Goal: Information Seeking & Learning: Learn about a topic

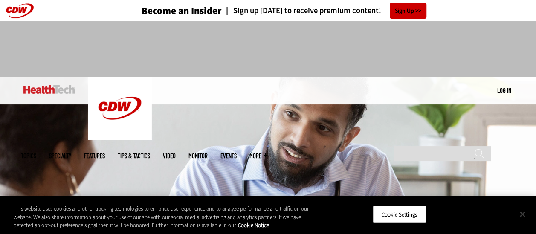
click at [520, 212] on button "Close" at bounding box center [522, 214] width 19 height 19
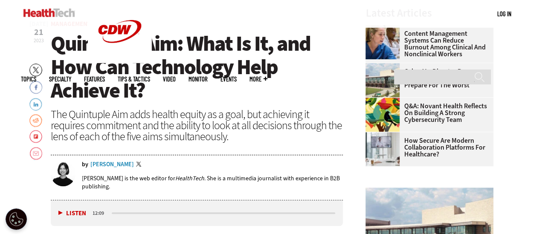
scroll to position [275, 0]
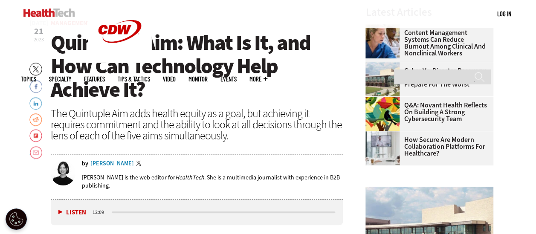
click at [264, 145] on header "[DATE] Twitter Facebook LinkedIn Reddit Flipboard Email Management Quintuple Ai…" at bounding box center [197, 110] width 293 height 180
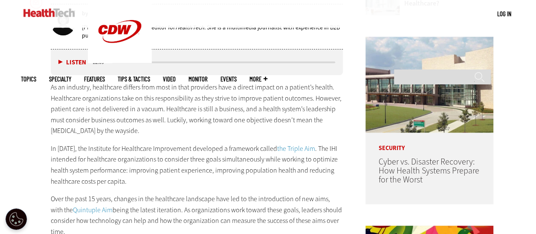
scroll to position [426, 0]
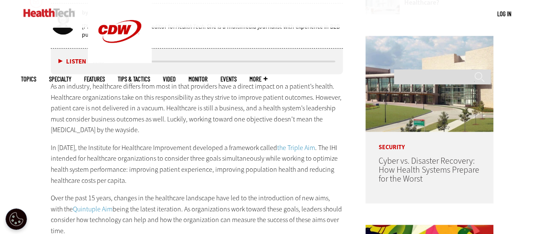
click at [65, 63] on button "Listen" at bounding box center [72, 61] width 28 height 6
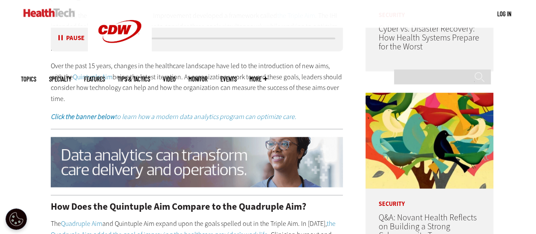
scroll to position [563, 0]
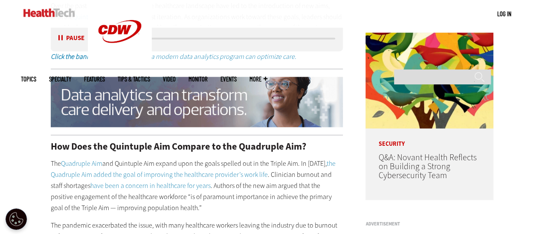
scroll to position [619, 0]
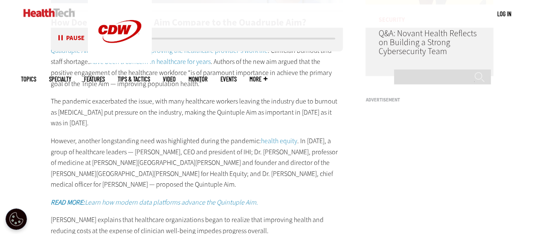
scroll to position [744, 0]
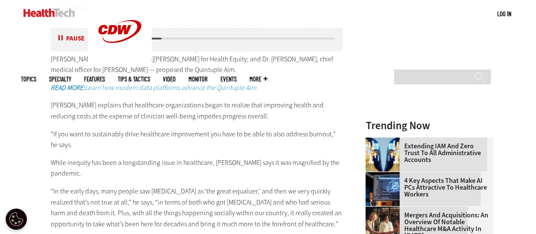
scroll to position [861, 0]
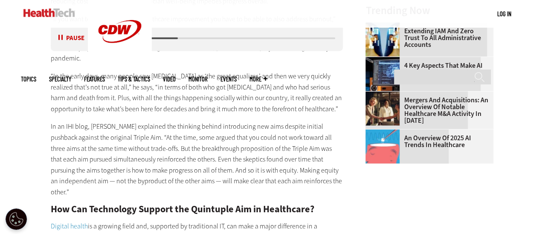
scroll to position [976, 0]
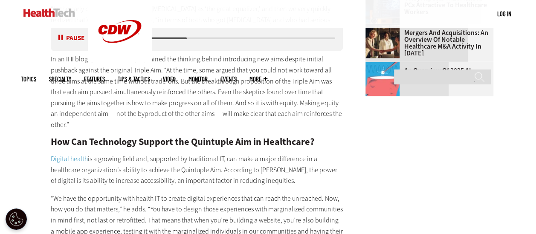
scroll to position [1043, 0]
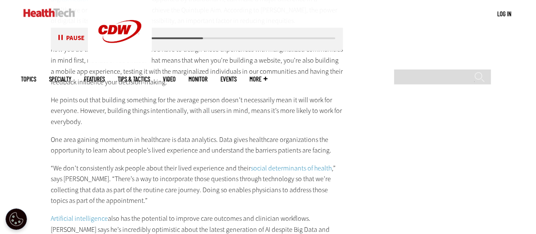
scroll to position [1200, 0]
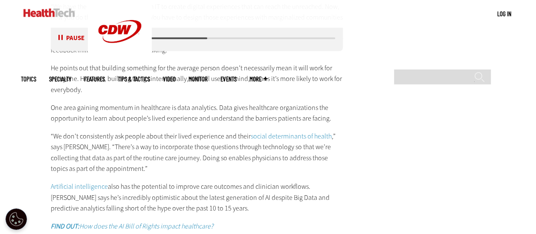
scroll to position [1237, 0]
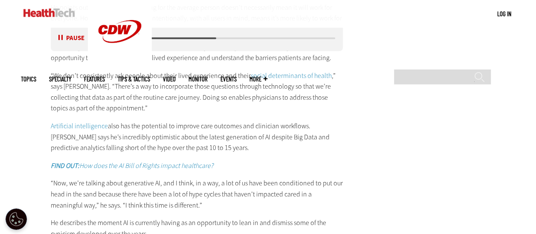
scroll to position [1293, 0]
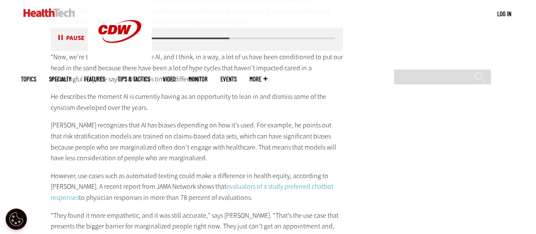
scroll to position [1420, 0]
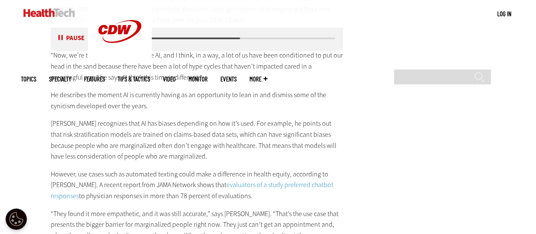
click at [31, 165] on main "Home » Management Close New AI Research From CDW See how IT leaders are tacklin…" at bounding box center [268, 164] width 495 height 2643
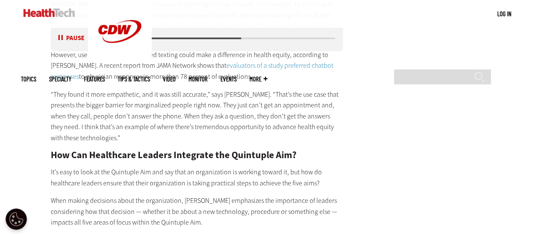
scroll to position [1542, 0]
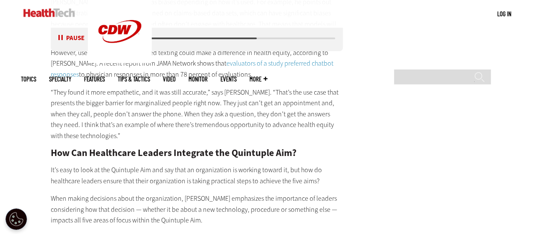
click at [26, 184] on main "Home » Management Close New AI Research From CDW See how IT leaders are tacklin…" at bounding box center [268, 43] width 495 height 2643
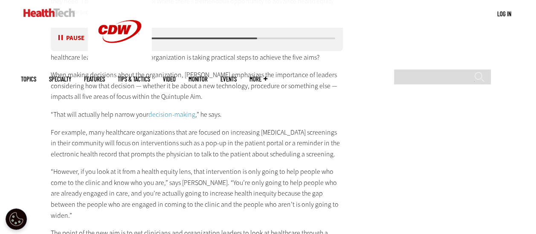
scroll to position [1667, 0]
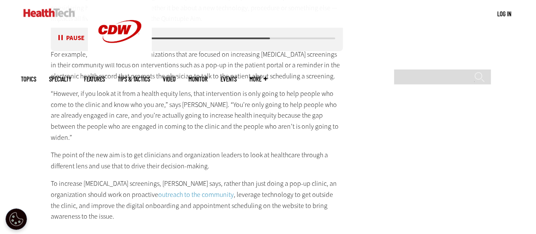
scroll to position [1744, 0]
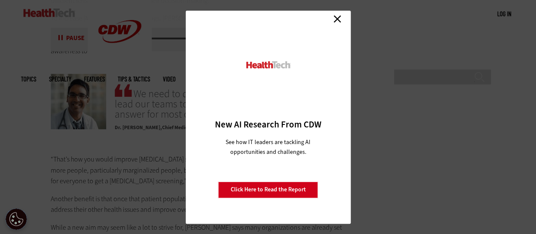
scroll to position [1909, 0]
click at [333, 23] on link "Close" at bounding box center [337, 19] width 13 height 13
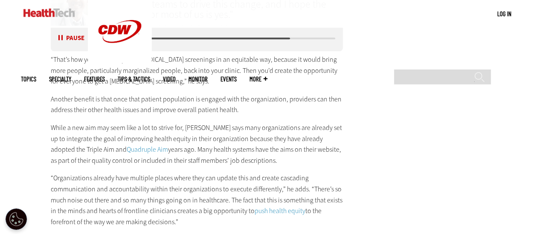
scroll to position [2015, 0]
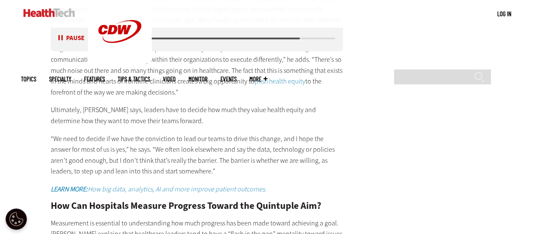
scroll to position [2139, 0]
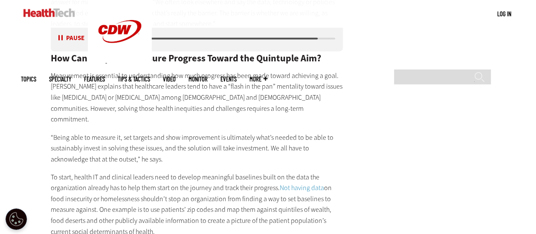
scroll to position [2286, 0]
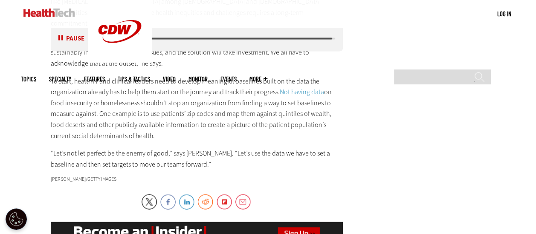
scroll to position [2383, 0]
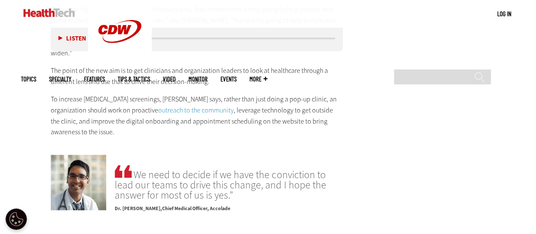
scroll to position [1828, 0]
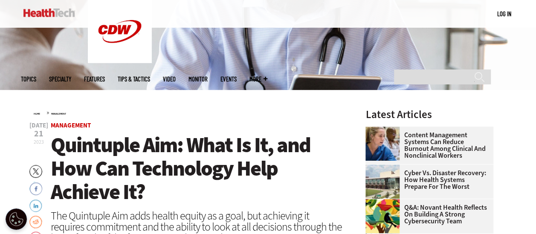
scroll to position [171, 0]
